Goal: Information Seeking & Learning: Understand process/instructions

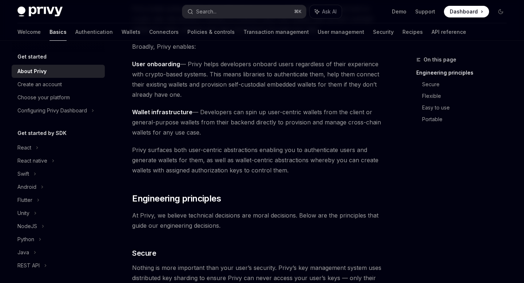
scroll to position [90, 0]
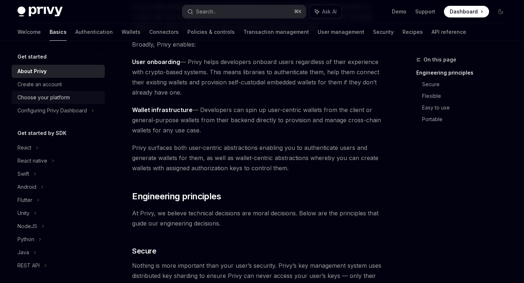
click at [46, 99] on div "Choose your platform" at bounding box center [43, 97] width 52 height 9
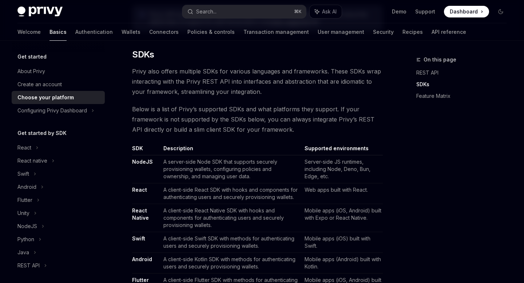
scroll to position [355, 0]
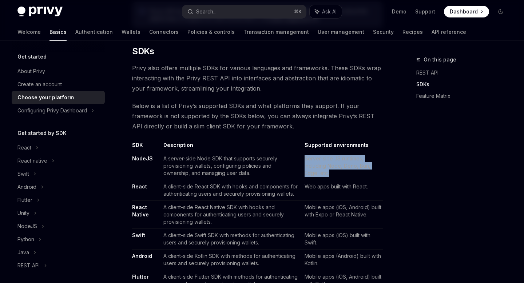
drag, startPoint x: 306, startPoint y: 157, endPoint x: 341, endPoint y: 173, distance: 39.1
click at [341, 173] on td "Server-side JS runtimes, including Node, Deno, Bun, Edge, etc." at bounding box center [342, 166] width 81 height 28
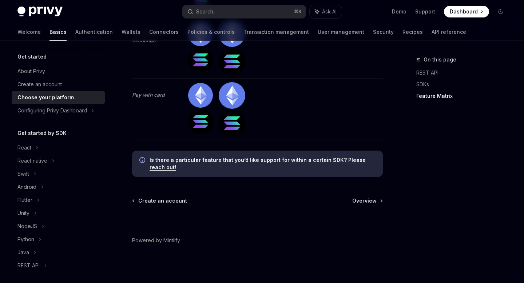
scroll to position [2358, 0]
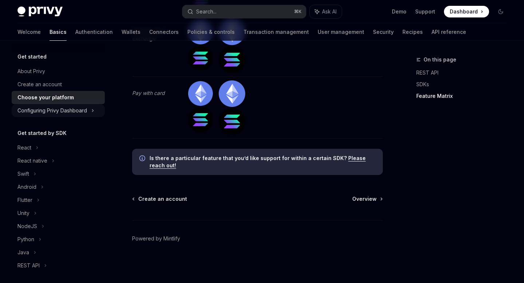
click at [82, 108] on div "Configuring Privy Dashboard" at bounding box center [52, 110] width 70 height 9
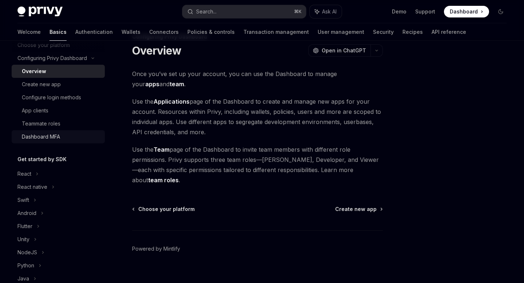
scroll to position [59, 0]
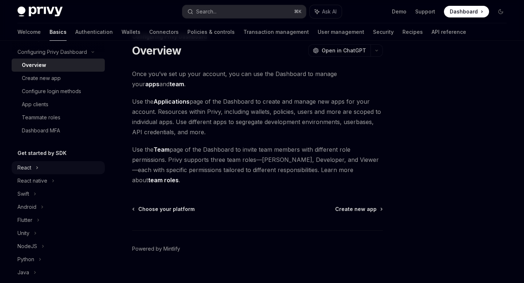
click at [42, 166] on div "React" at bounding box center [58, 167] width 93 height 13
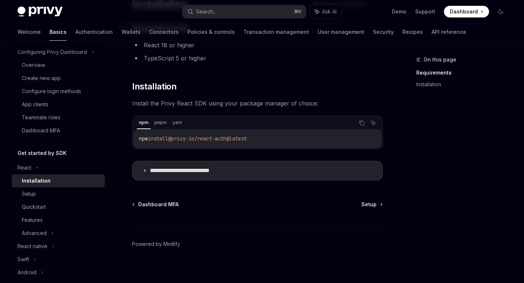
scroll to position [75, 0]
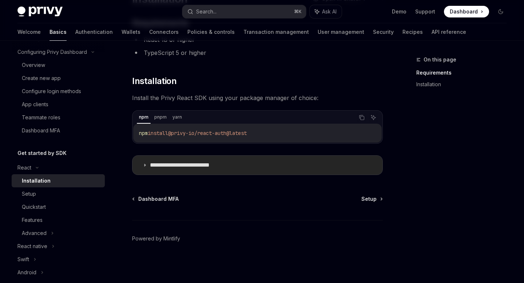
click at [198, 163] on p "**********" at bounding box center [191, 165] width 82 height 7
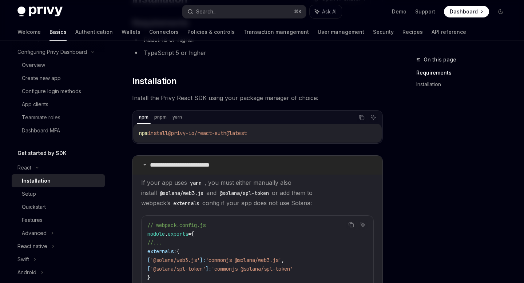
click at [198, 163] on p "**********" at bounding box center [191, 165] width 82 height 7
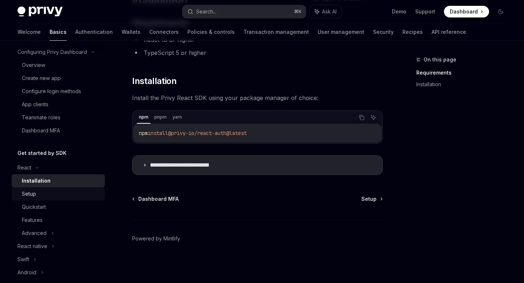
click at [48, 193] on div "Setup" at bounding box center [61, 194] width 79 height 9
type textarea "*"
